Goal: Communication & Community: Answer question/provide support

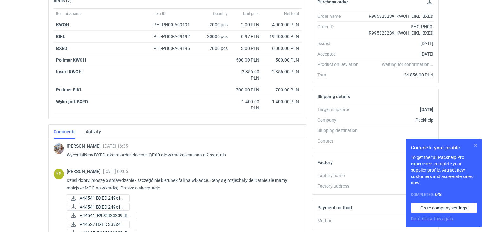
scroll to position [353, 0]
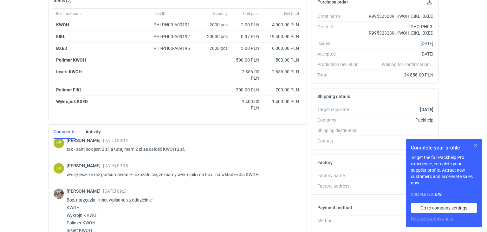
click at [473, 144] on button "button" at bounding box center [476, 145] width 8 height 8
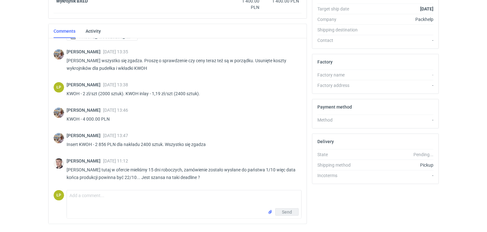
scroll to position [532, 0]
click at [202, 195] on textarea "Comment message" at bounding box center [184, 199] width 234 height 18
type textarea "D"
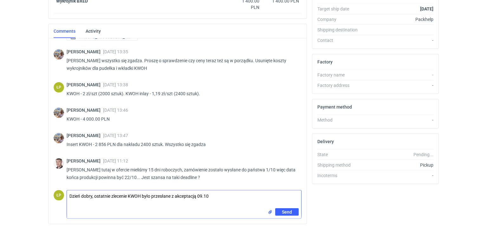
type textarea "Dzień dobry, ostatnie zlecenie KWOH było przesłane z akceptacją 09.10."
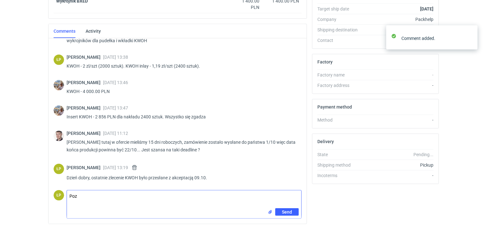
scroll to position [560, 0]
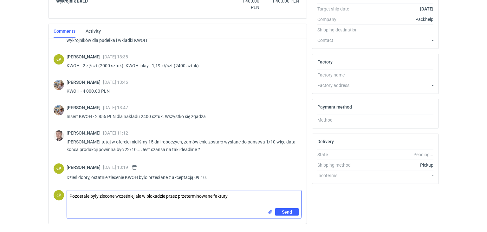
type textarea "Pozostałe były zlecone wcześniej ale w blokadzie przez przeterminowane faktury."
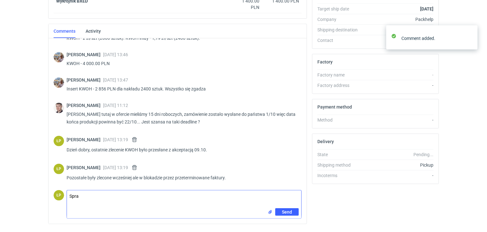
scroll to position [588, 0]
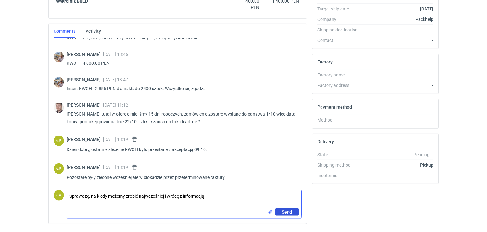
type textarea "Sprawdzę, na kiedy możemy zrobić najwcześniej i wrócę z informacją."
click at [280, 209] on button "Send" at bounding box center [286, 212] width 23 height 8
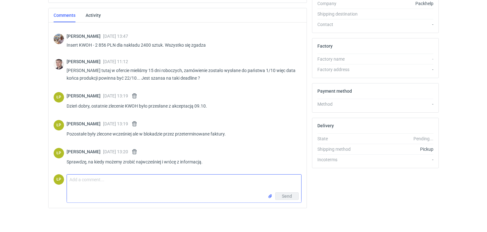
scroll to position [1037, 0]
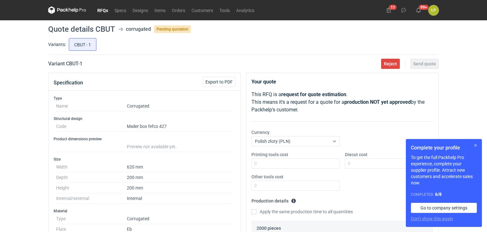
click at [477, 145] on button "button" at bounding box center [476, 145] width 8 height 8
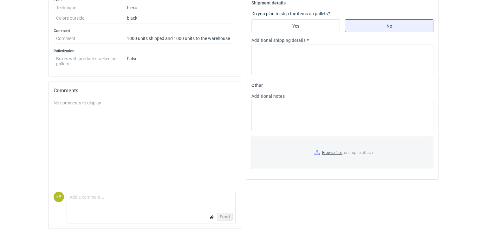
scroll to position [39, 0]
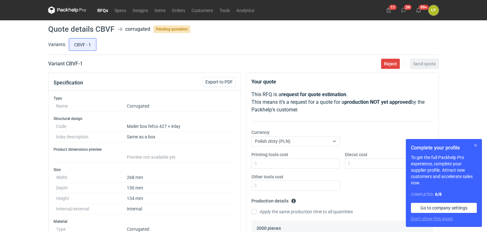
click at [475, 146] on button "button" at bounding box center [476, 145] width 8 height 8
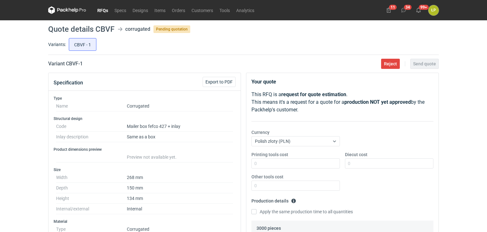
scroll to position [223, 0]
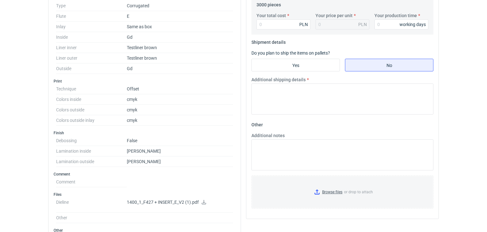
click at [202, 200] on icon at bounding box center [203, 202] width 5 height 4
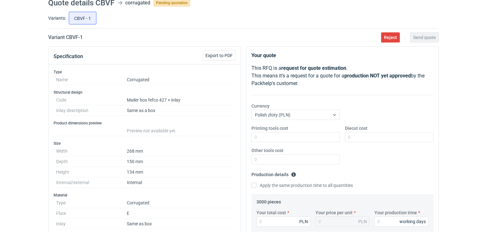
scroll to position [0, 0]
